Goal: Task Accomplishment & Management: Manage account settings

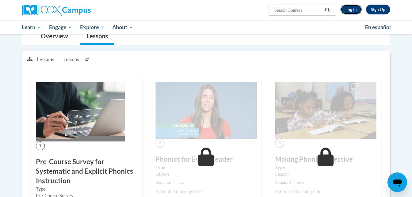
drag, startPoint x: 0, startPoint y: 0, endPoint x: 348, endPoint y: 10, distance: 348.6
click at [348, 10] on link "Log In" at bounding box center [350, 10] width 21 height 10
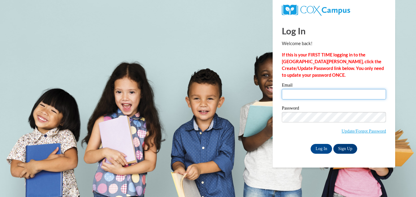
click at [309, 91] on input "Email" at bounding box center [334, 94] width 104 height 10
type input "aleach7@student.clayton.edu"
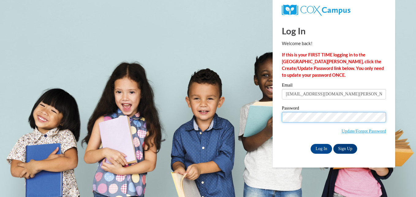
click at [311, 144] on input "Log In" at bounding box center [321, 149] width 21 height 10
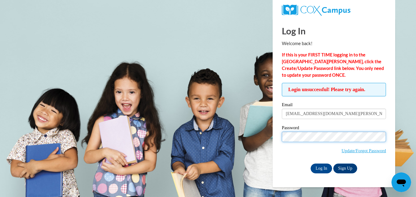
click at [311, 163] on input "Log In" at bounding box center [321, 168] width 21 height 10
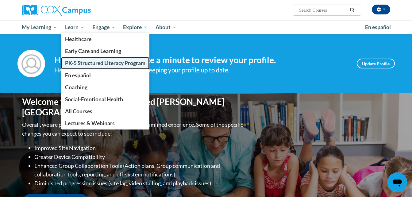
click at [87, 64] on span "PK-5 Structured Literacy Program" at bounding box center [105, 63] width 80 height 6
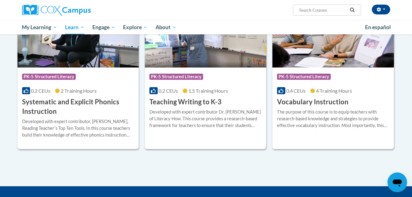
scroll to position [691, 0]
